Goal: Information Seeking & Learning: Learn about a topic

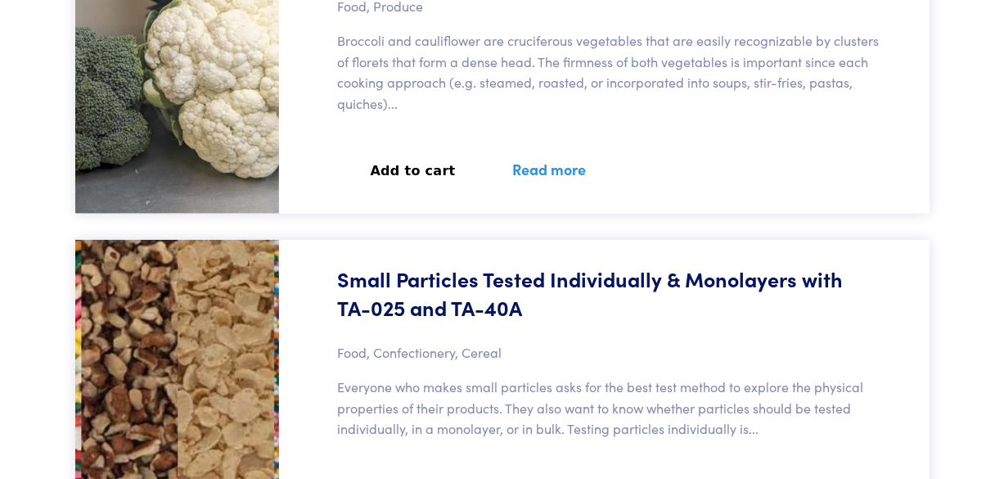
scroll to position [17444, 0]
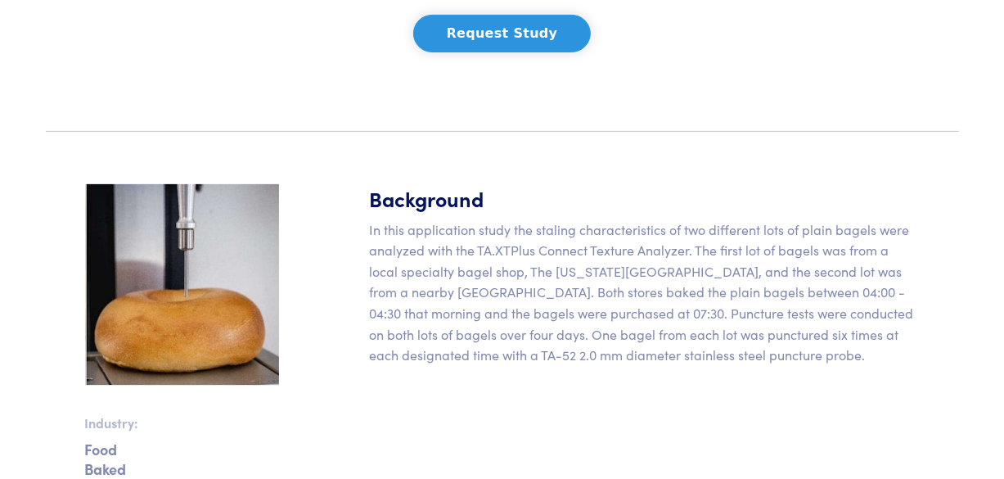
scroll to position [311, 0]
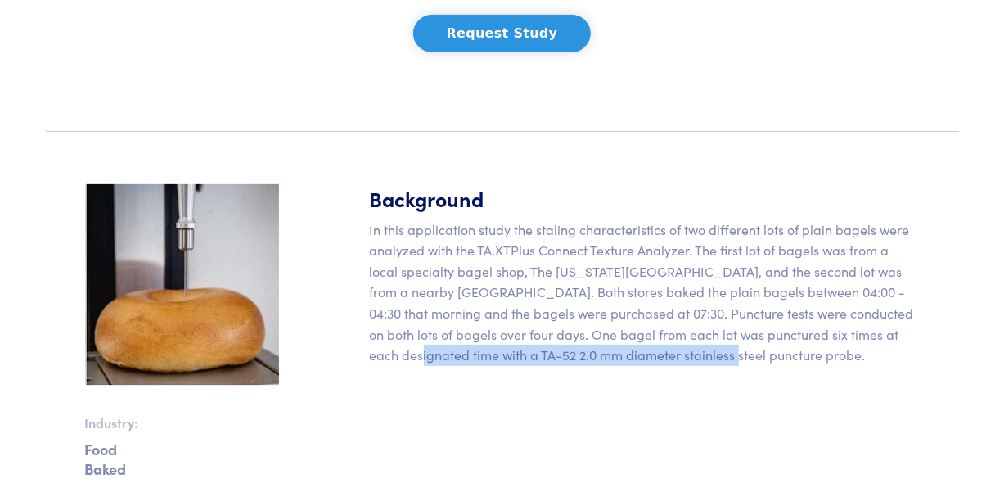
drag, startPoint x: 372, startPoint y: 352, endPoint x: 688, endPoint y: 362, distance: 315.9
click at [688, 362] on p "In this application study the staling characteristics of two different lots of …" at bounding box center [645, 292] width 550 height 146
copy p "TA-52 2.0 mm diameter stainless steel puncture probe"
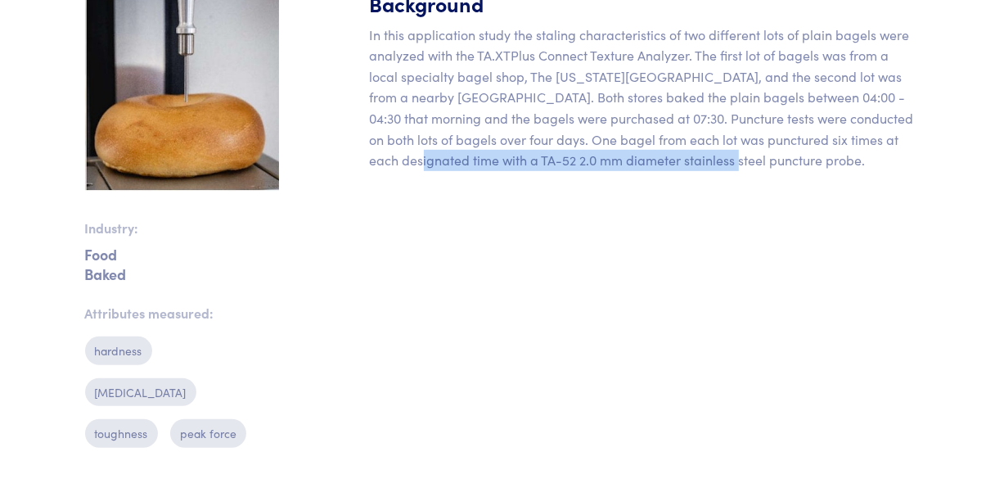
scroll to position [528, 0]
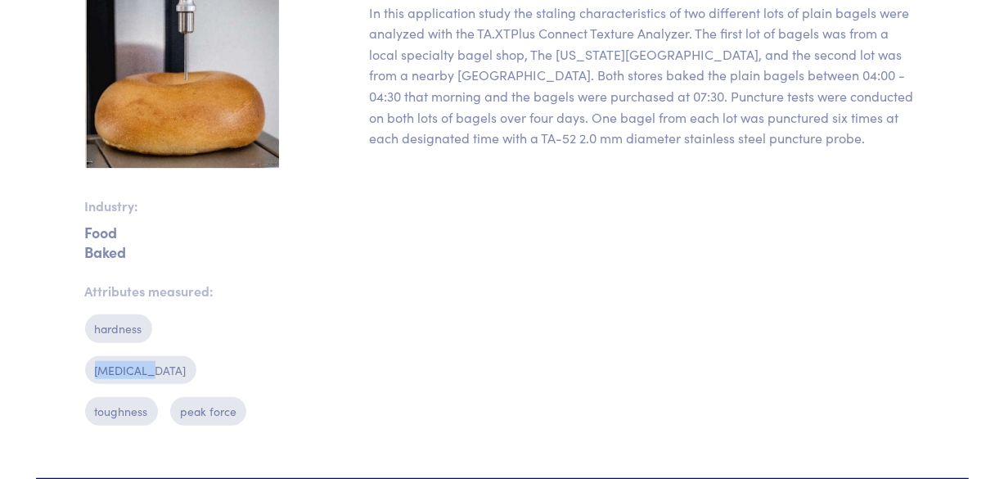
drag, startPoint x: 173, startPoint y: 329, endPoint x: 218, endPoint y: 322, distance: 45.5
click at [196, 356] on p "stiffness" at bounding box center [140, 370] width 111 height 28
copy p "stiffness"
drag, startPoint x: 147, startPoint y: 367, endPoint x: 91, endPoint y: 368, distance: 56.4
click at [91, 397] on p "toughness" at bounding box center [121, 411] width 73 height 28
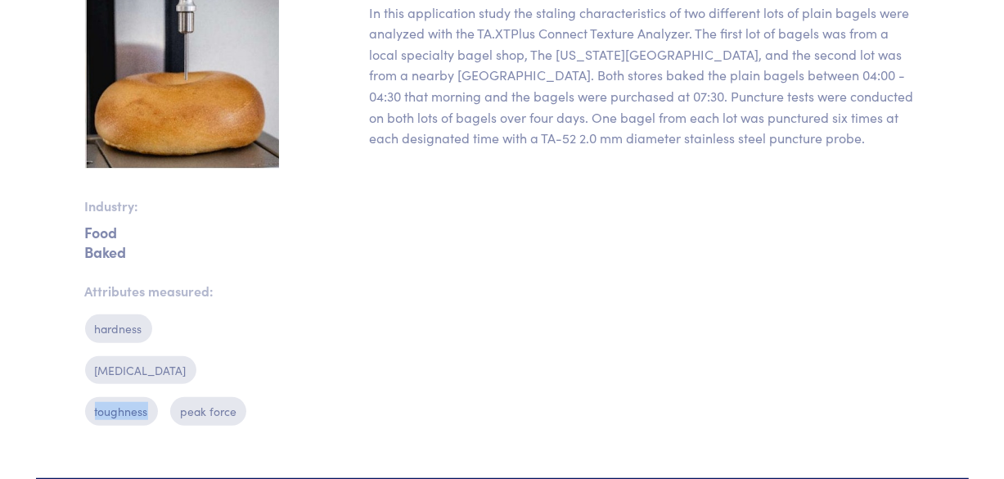
copy p "toughness"
click at [519, 296] on div "Background In this application study the staling characteristics of two differe…" at bounding box center [644, 202] width 569 height 471
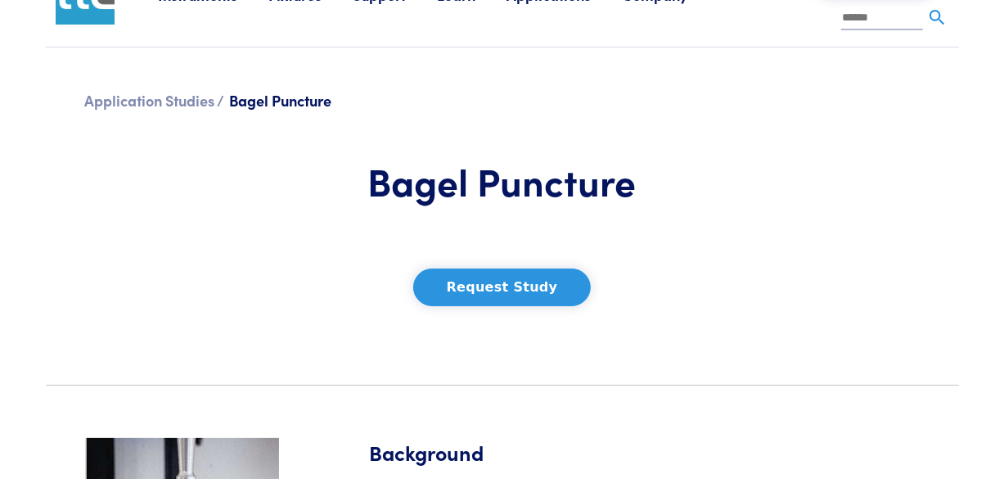
scroll to position [0, 0]
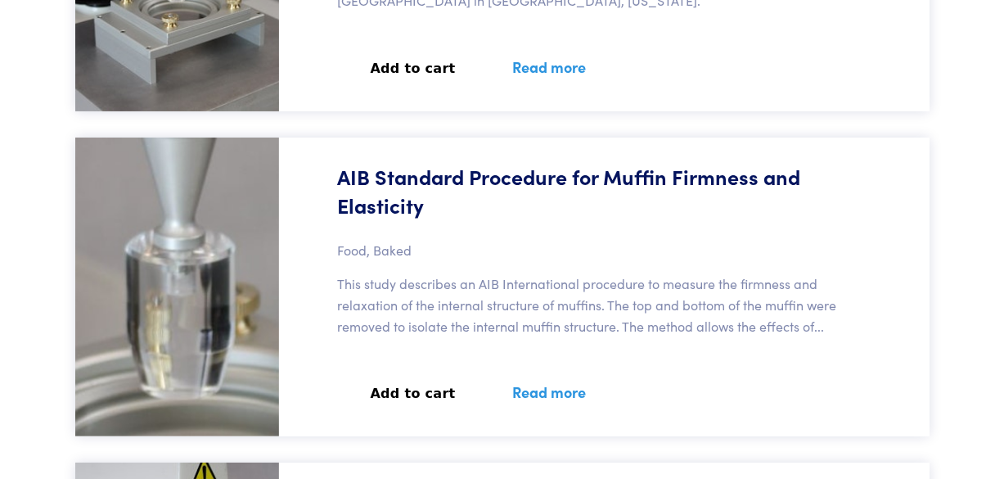
scroll to position [64314, 0]
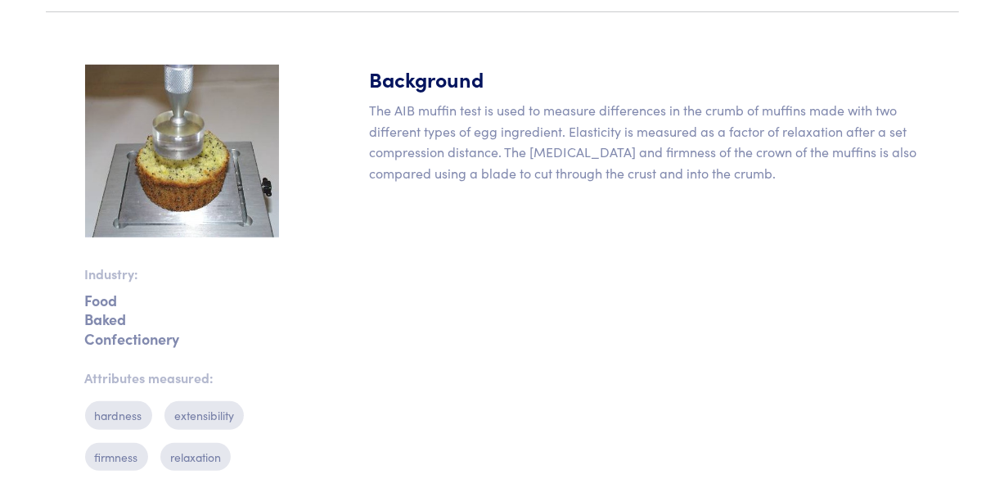
scroll to position [474, 0]
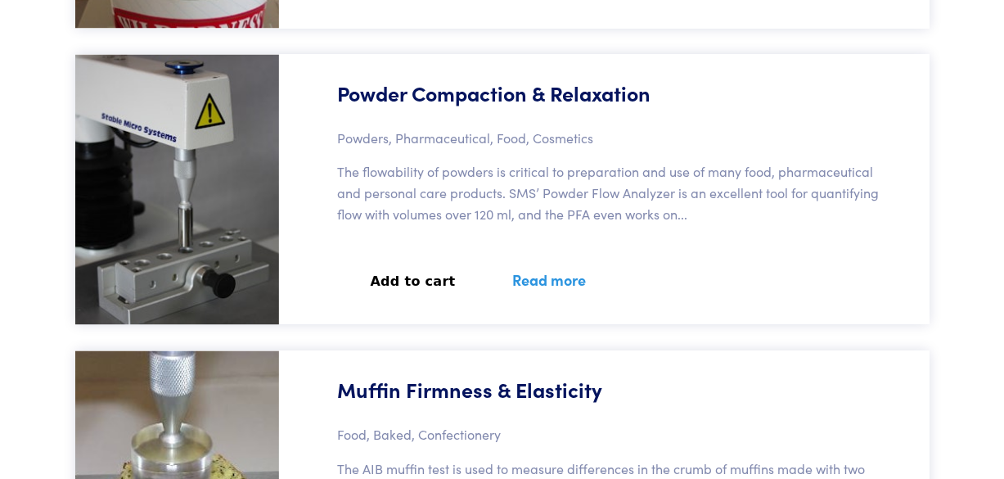
scroll to position [73511, 0]
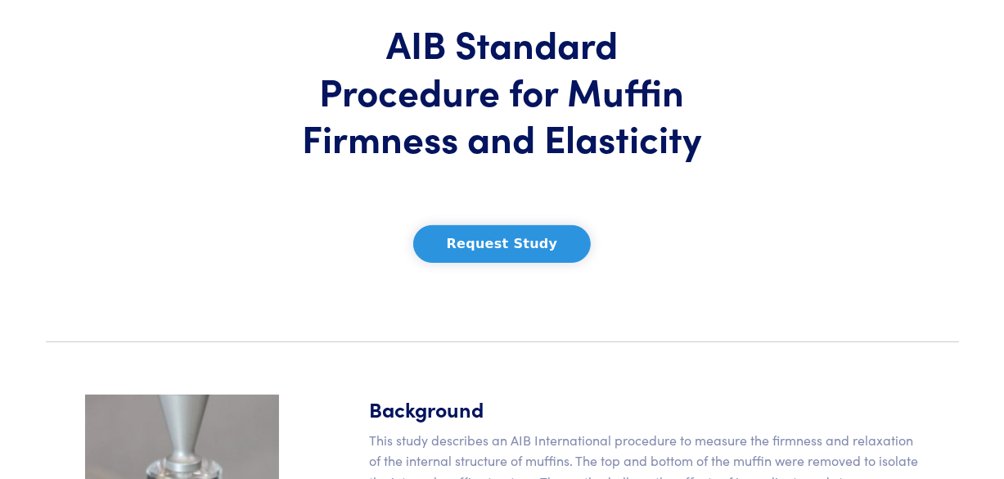
scroll to position [191, 0]
